Goal: Find specific page/section: Find specific page/section

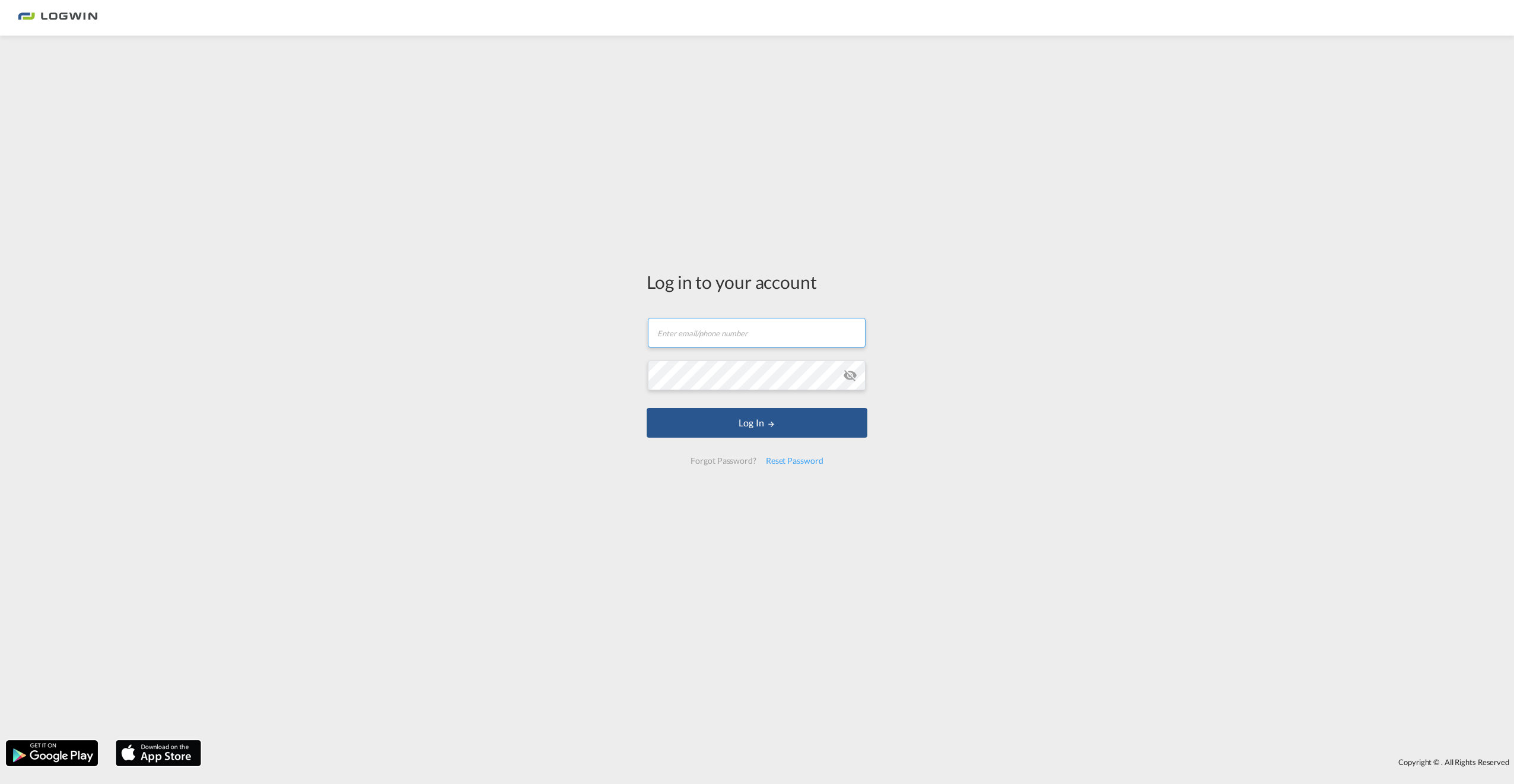
type input "[EMAIL_ADDRESS][DOMAIN_NAME]"
click at [554, 440] on form "[EMAIL_ADDRESS][DOMAIN_NAME] Password field is required Log In Forgot Password?…" at bounding box center [757, 391] width 221 height 170
click at [554, 421] on button "Log In" at bounding box center [757, 423] width 221 height 30
